Goal: Task Accomplishment & Management: Manage account settings

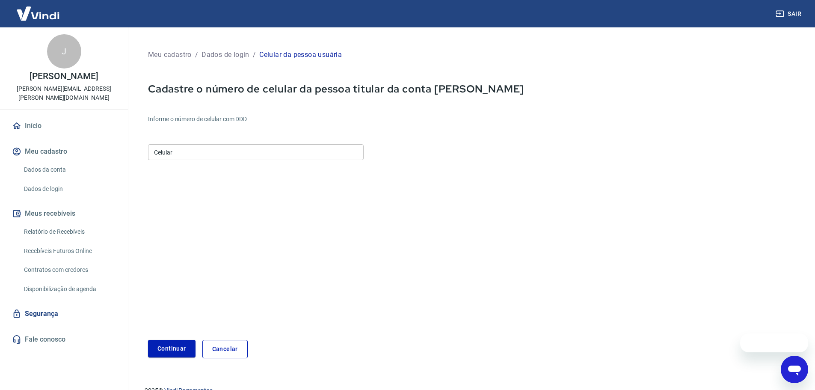
click at [190, 149] on input "Celular" at bounding box center [256, 152] width 216 height 16
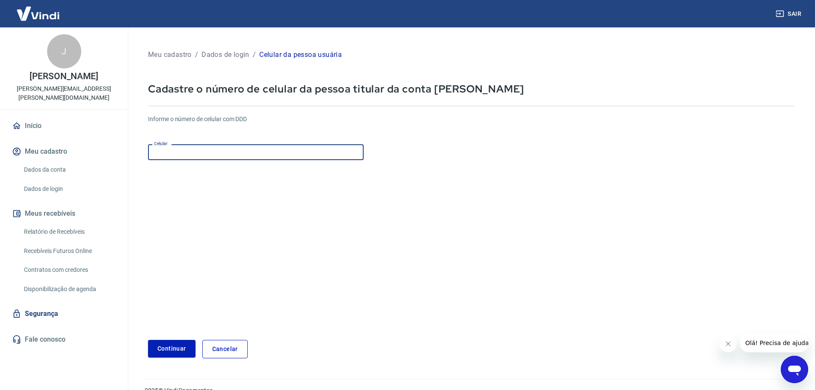
click at [246, 157] on input "Celular" at bounding box center [256, 152] width 216 height 16
type input "(62) 98467-2703"
click at [170, 338] on form "Informe o número de celular com DDD Celular (62) 98467-2703 Celular Continuar C…" at bounding box center [471, 233] width 646 height 250
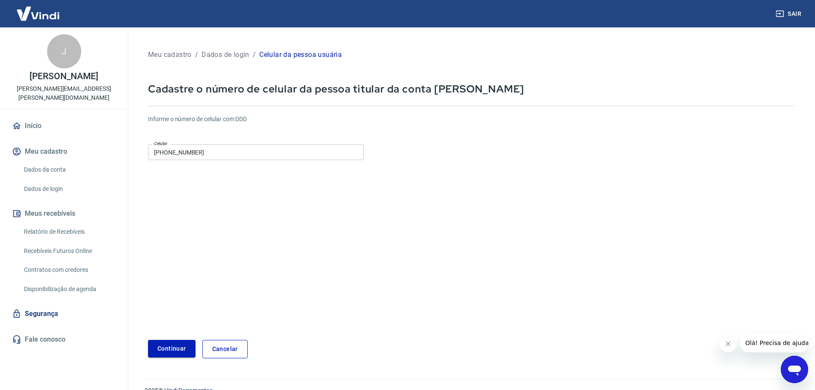
click at [166, 346] on button "Continuar" at bounding box center [171, 349] width 47 height 18
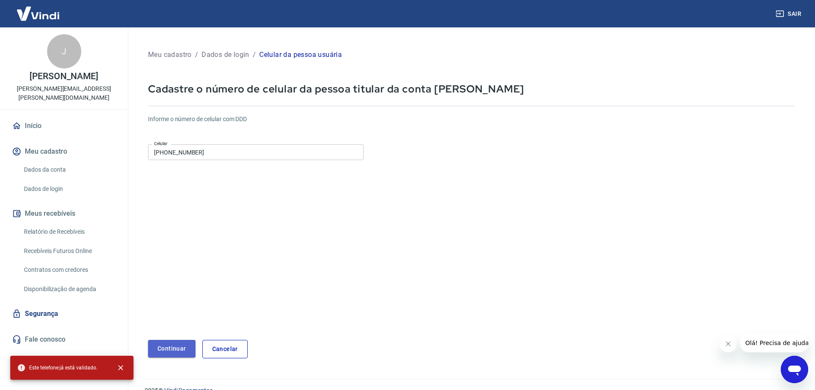
click at [171, 350] on button "Continuar" at bounding box center [171, 349] width 47 height 18
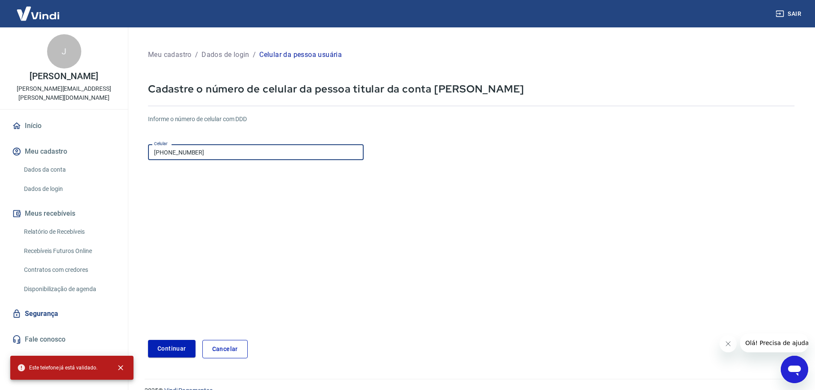
click at [225, 154] on input "(62) 98467-2703" at bounding box center [256, 152] width 216 height 16
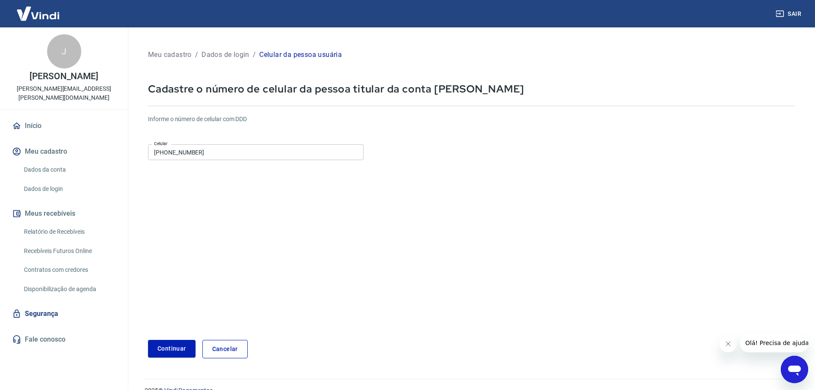
click at [78, 78] on p "JOYCE ALINE DADDIO" at bounding box center [64, 76] width 68 height 9
click at [174, 347] on button "Continuar" at bounding box center [171, 349] width 47 height 18
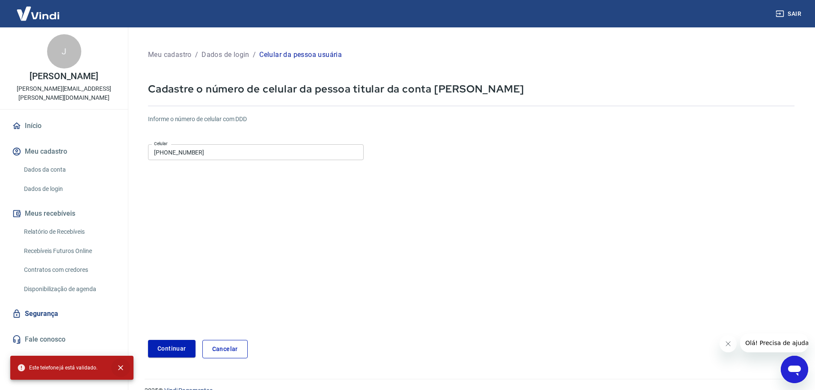
click at [117, 366] on icon "close" at bounding box center [120, 367] width 9 height 9
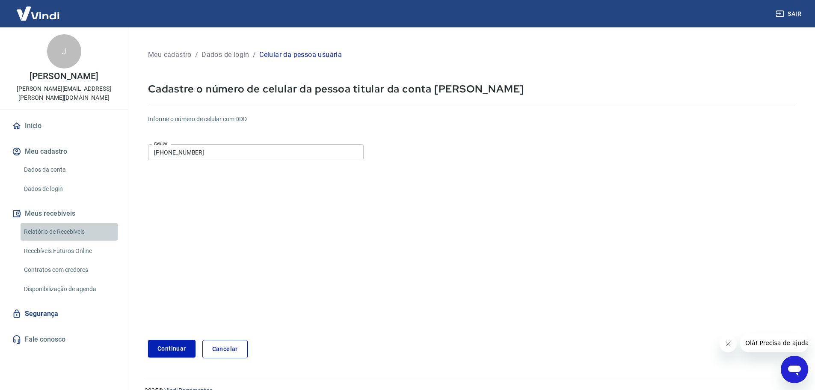
click at [55, 225] on link "Relatório de Recebíveis" at bounding box center [69, 232] width 97 height 18
